Goal: Transaction & Acquisition: Purchase product/service

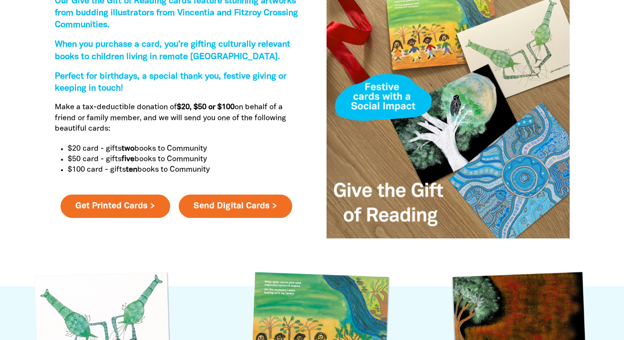
scroll to position [395, 0]
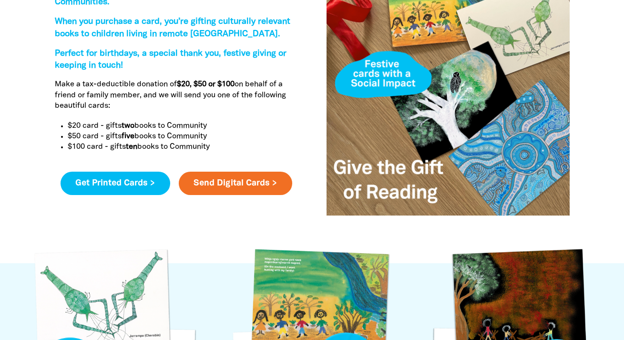
click at [170, 180] on link "Get Printed Cards >" at bounding box center [116, 184] width 110 height 24
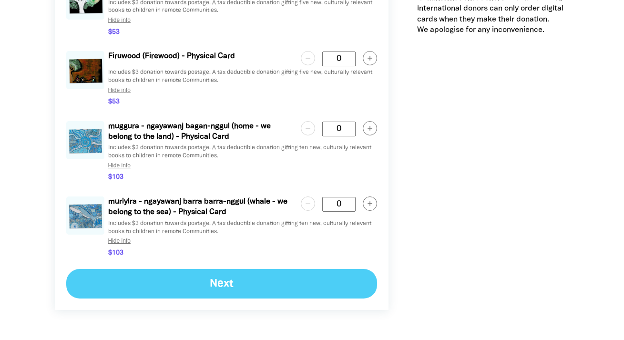
scroll to position [1370, 0]
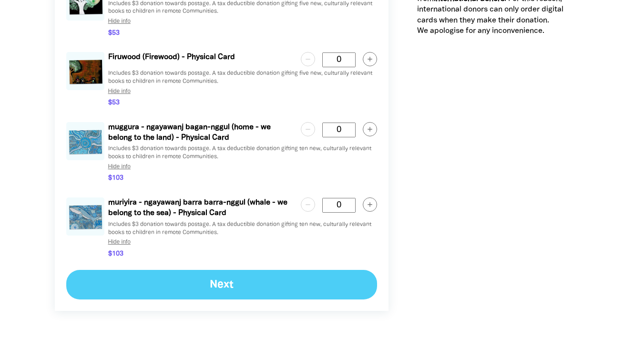
click at [366, 212] on circle "button" at bounding box center [370, 205] width 14 height 14
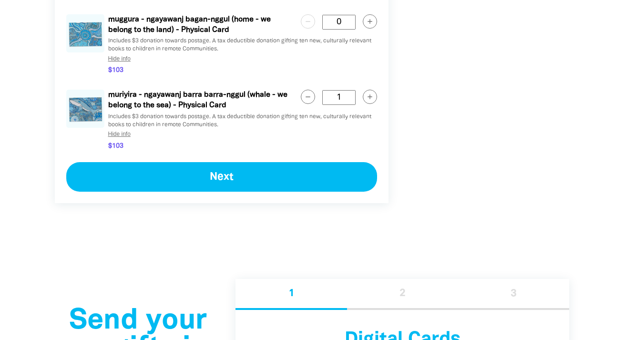
scroll to position [1477, 0]
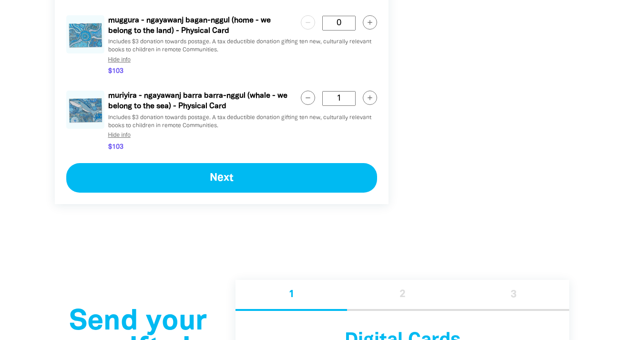
click at [312, 105] on circle "button" at bounding box center [308, 98] width 14 height 14
type Card "0"
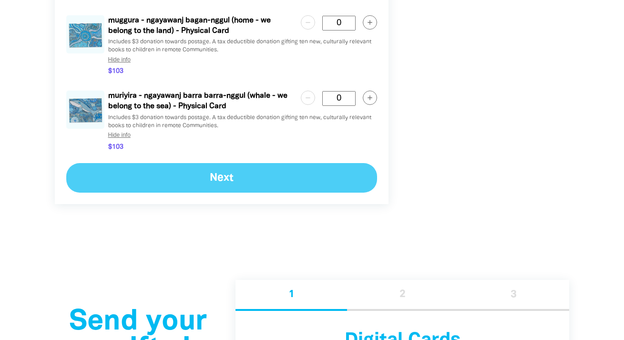
click at [372, 29] on circle "button" at bounding box center [370, 22] width 14 height 14
type Card "1"
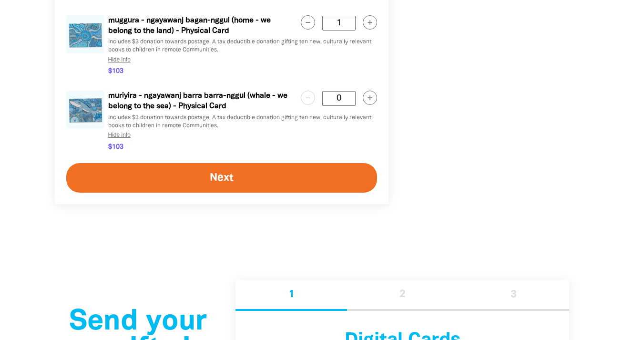
click at [343, 182] on button "Next" at bounding box center [221, 178] width 311 height 30
select select "FALSE"
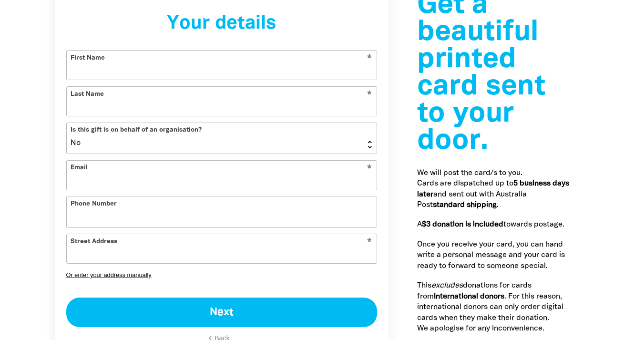
select select "AU"
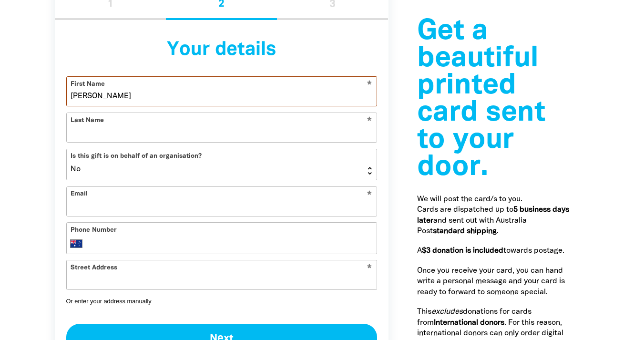
type input "[PERSON_NAME]"
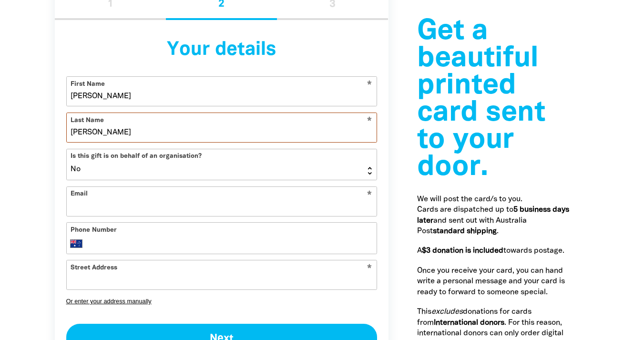
type input "[PERSON_NAME]"
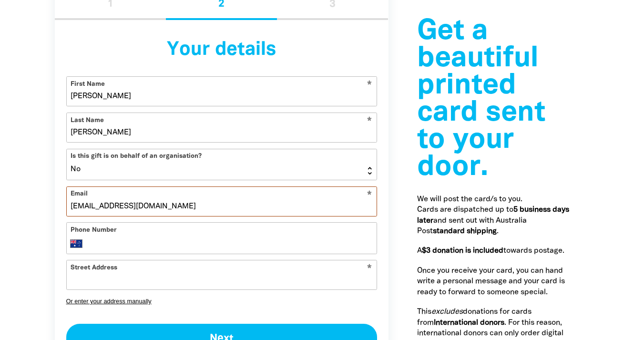
type input "[EMAIL_ADDRESS][DOMAIN_NAME]"
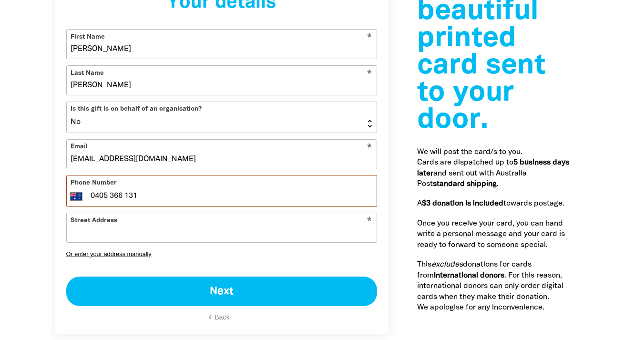
scroll to position [1099, 0]
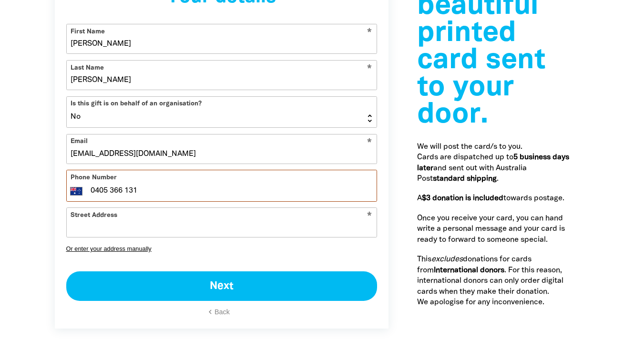
type input "0405 366 131"
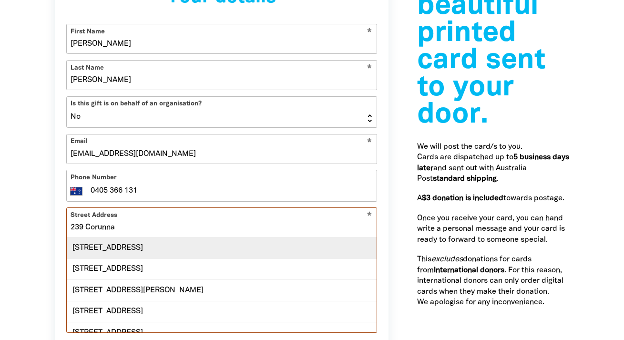
click at [144, 258] on div "[STREET_ADDRESS]" at bounding box center [222, 247] width 310 height 20
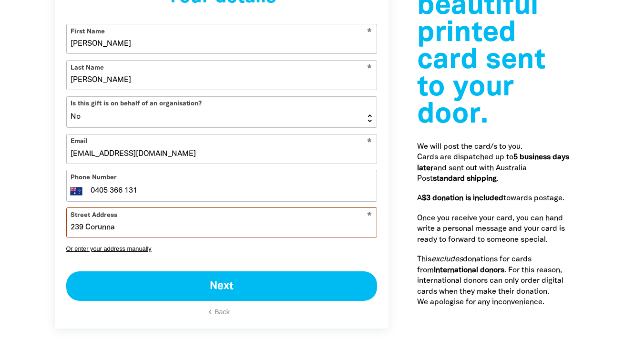
type input "[STREET_ADDRESS]"
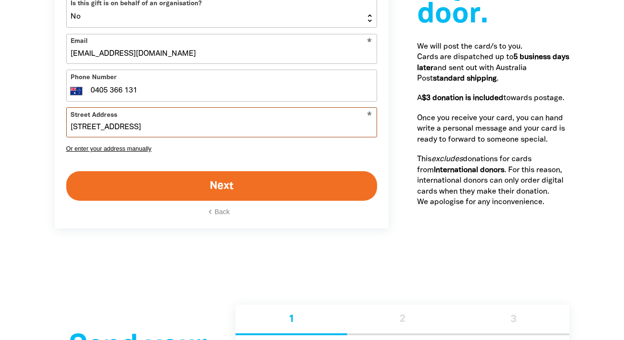
scroll to position [1202, 0]
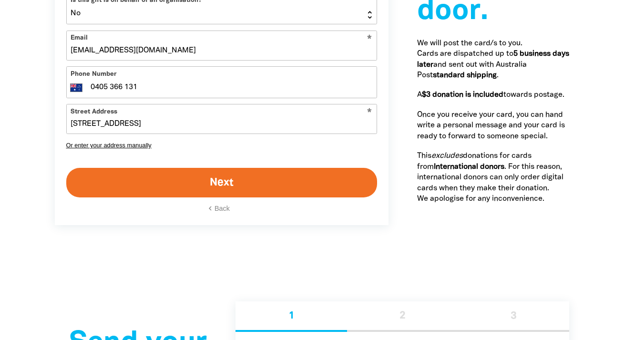
click at [312, 197] on button "Next" at bounding box center [221, 183] width 311 height 30
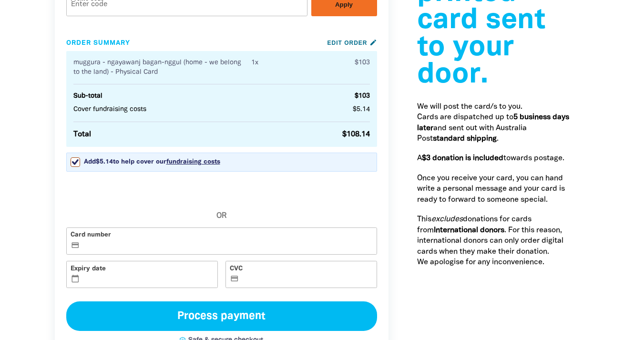
scroll to position [1137, 0]
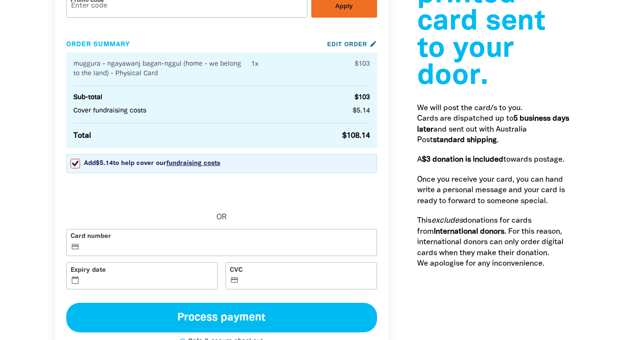
click at [76, 168] on input "Add $5.14 to help cover our fundraising costs Adding this small percentage will…" at bounding box center [76, 164] width 10 height 10
checkbox input "false"
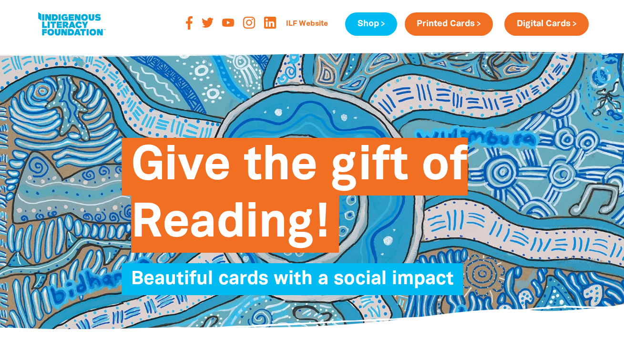
scroll to position [0, 0]
